Goal: Transaction & Acquisition: Purchase product/service

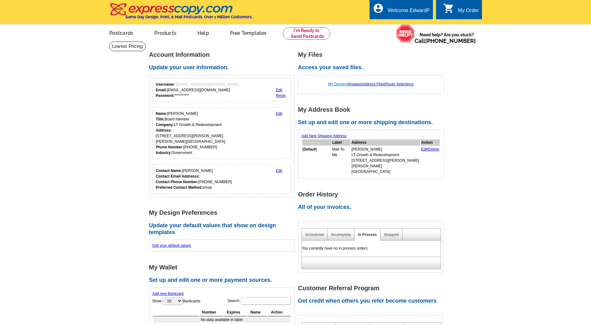
click at [338, 85] on link "My Designs" at bounding box center [338, 84] width 20 height 4
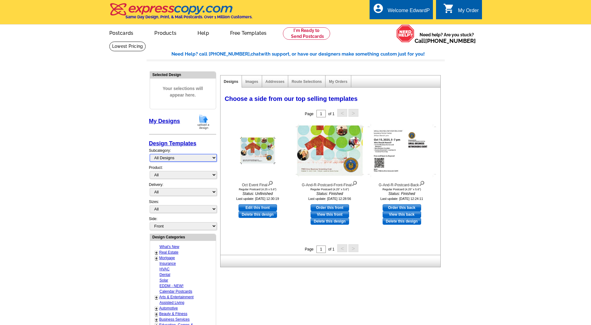
click at [150, 154] on select "All Designs Finished Designs Unfinished Designs" at bounding box center [183, 158] width 67 height 8
select select "unfinished"
click option "Unfinished Designs" at bounding box center [0, 0] width 0 height 0
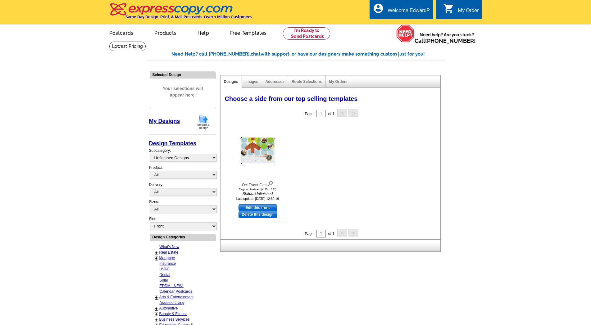
click at [105, 212] on main "Need Help? call 800-260-5887, chat with support, or have our designers make som…" at bounding box center [295, 262] width 591 height 442
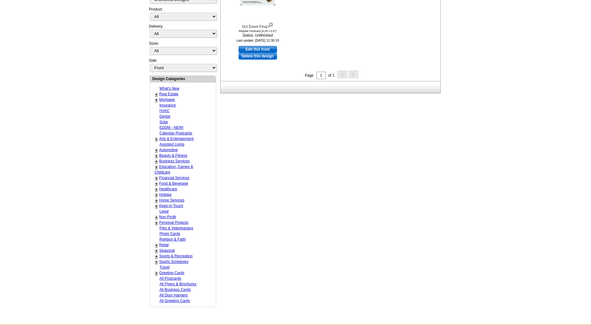
scroll to position [143, 0]
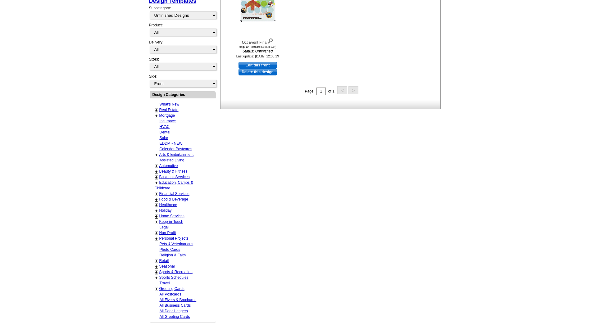
click at [158, 176] on div "+" at bounding box center [156, 177] width 3 height 3
click at [164, 175] on link "Business Services" at bounding box center [174, 177] width 30 height 4
select select "724"
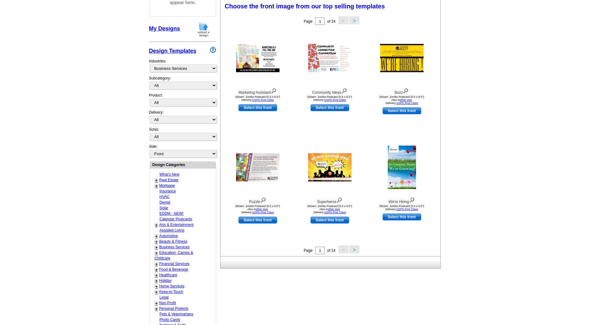
scroll to position [92, 0]
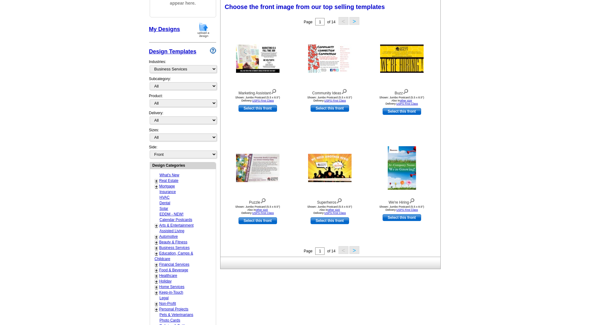
click at [163, 31] on link "My Designs" at bounding box center [164, 29] width 31 height 6
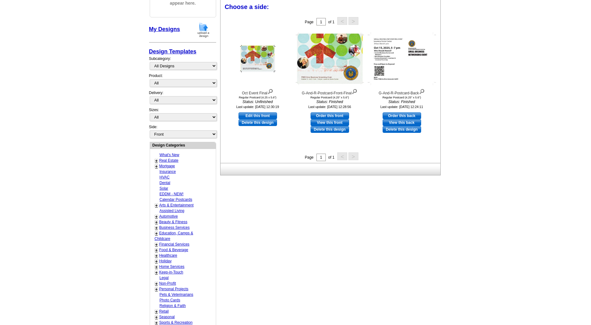
click at [204, 32] on img at bounding box center [203, 30] width 16 height 16
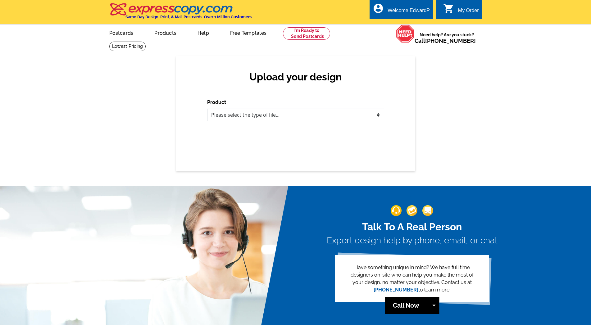
click at [207, 109] on select "Please select the type of file... Postcards Business Cards Letters and flyers G…" at bounding box center [295, 115] width 177 height 12
select select "1"
click option "Postcards" at bounding box center [0, 0] width 0 height 0
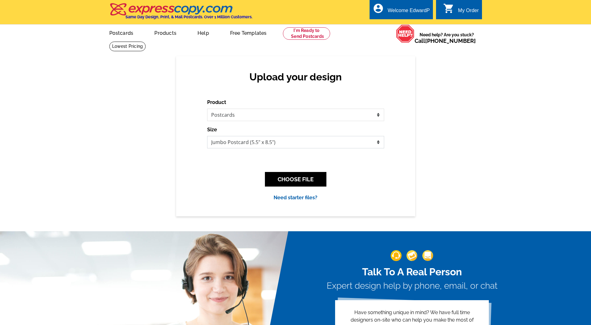
click at [207, 136] on select "Jumbo Postcard (5.5" x 8.5") Regular Postcard (4.25" x 5.6") Panoramic Postcard…" at bounding box center [295, 142] width 177 height 12
select select "1"
click option "Regular Postcard (4.25" x 5.6")" at bounding box center [0, 0] width 0 height 0
click at [299, 179] on button "CHOOSE FILE" at bounding box center [296, 179] width 62 height 15
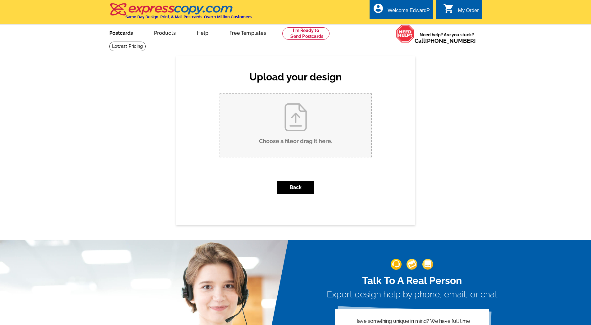
click at [119, 33] on link "Postcards" at bounding box center [120, 32] width 43 height 15
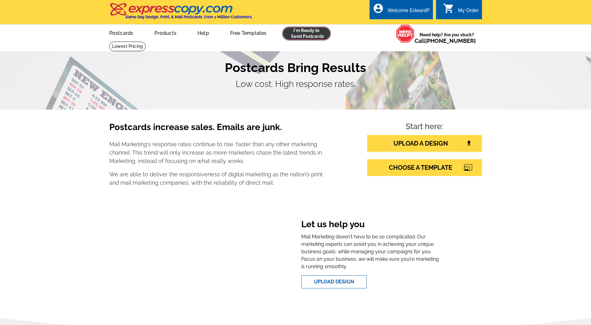
click at [305, 37] on link at bounding box center [307, 33] width 48 height 12
